Goal: Information Seeking & Learning: Learn about a topic

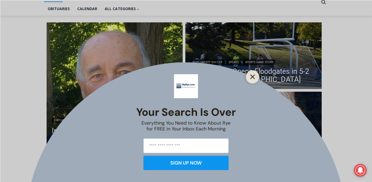
click at [252, 76] on line "Close" at bounding box center [252, 77] width 4 height 4
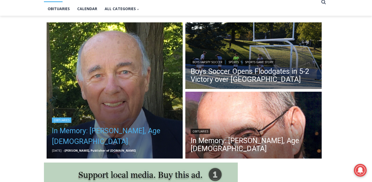
click at [109, 129] on link "In Memory: [PERSON_NAME], Age [DEMOGRAPHIC_DATA]" at bounding box center [115, 135] width 126 height 21
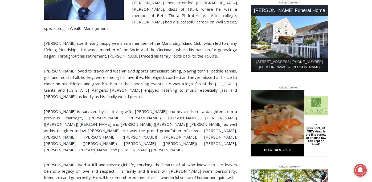
scroll to position [271, 0]
